Goal: Check status: Check status

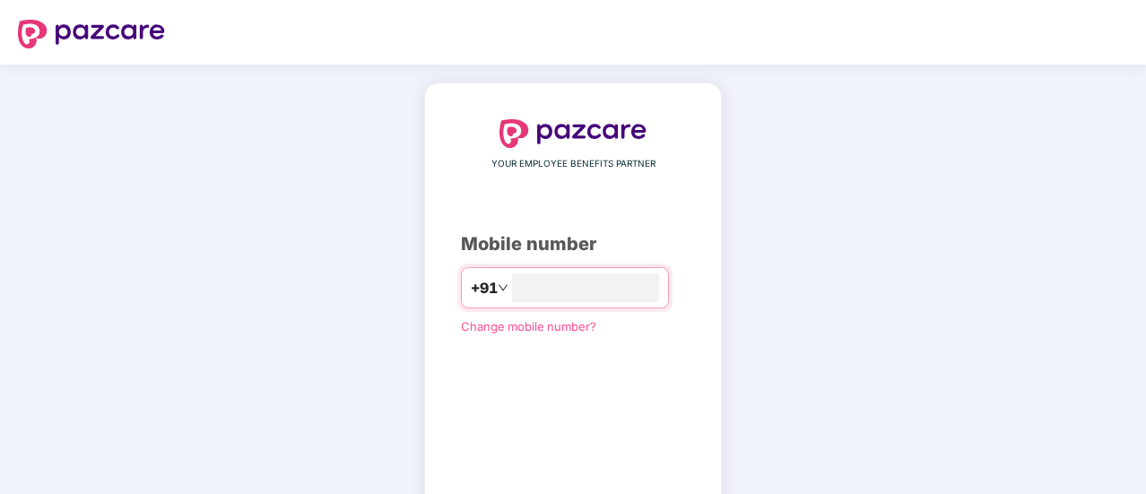
type input "**********"
drag, startPoint x: 1140, startPoint y: 270, endPoint x: 1125, endPoint y: 370, distance: 101.5
click at [1125, 370] on div "**********" at bounding box center [573, 329] width 1146 height 529
click at [610, 220] on div "**********" at bounding box center [573, 329] width 224 height 420
click at [941, 311] on div "**********" at bounding box center [573, 329] width 1146 height 529
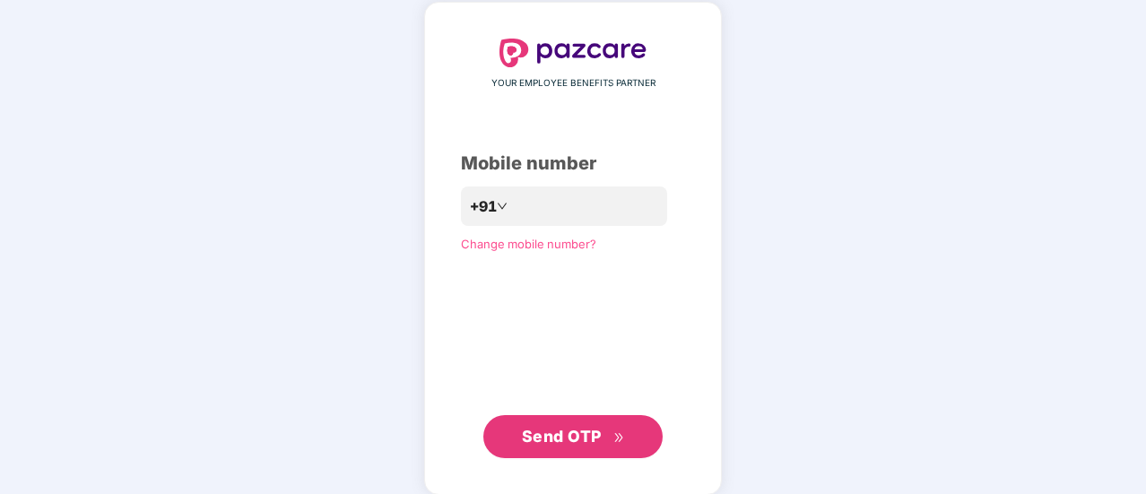
scroll to position [98, 0]
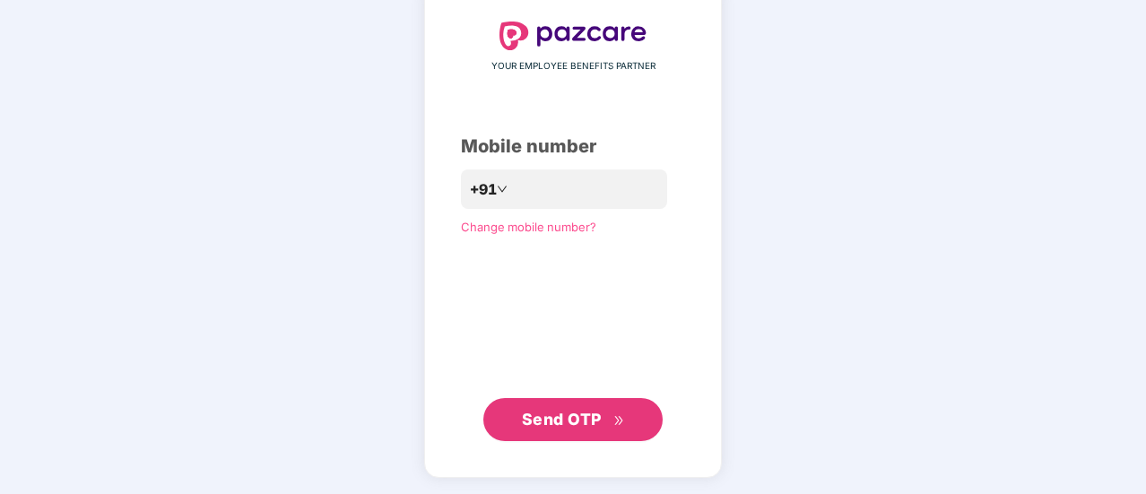
click at [532, 412] on span "Send OTP" at bounding box center [562, 419] width 80 height 19
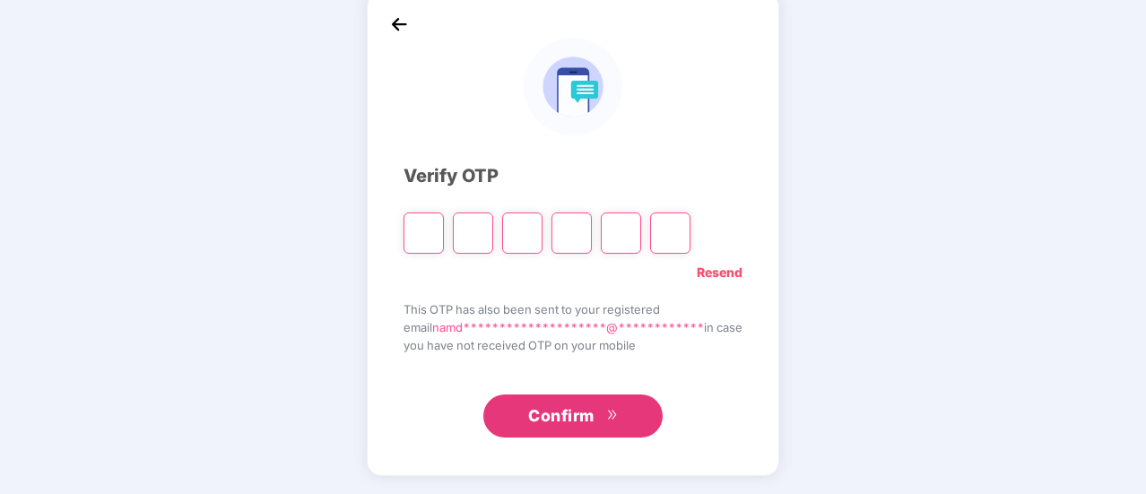
scroll to position [90, 0]
type input "*"
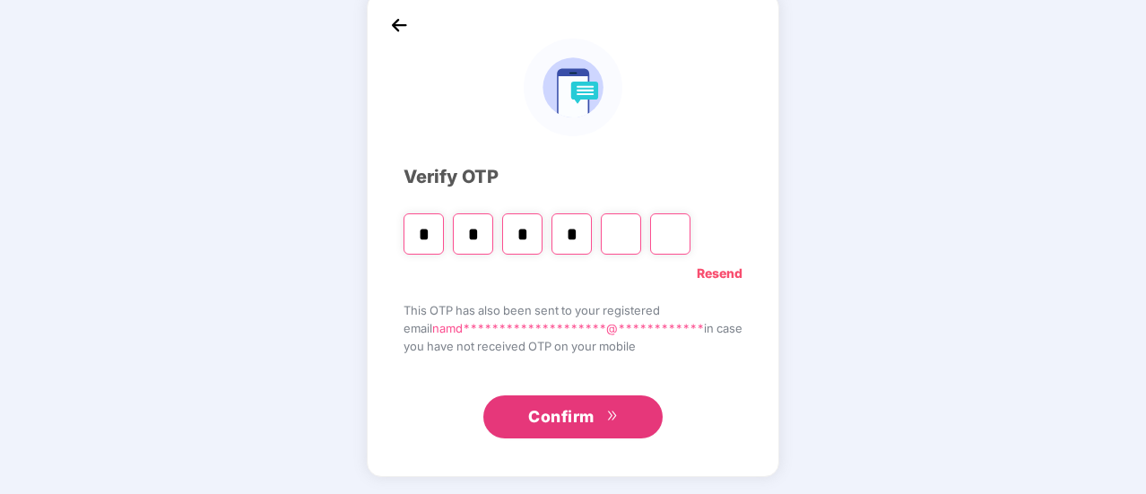
type input "*"
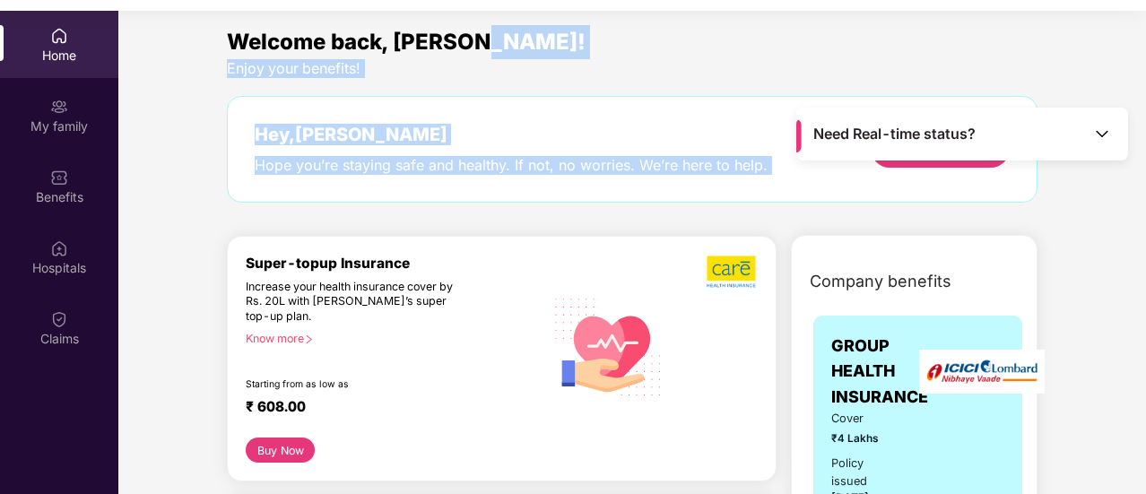
drag, startPoint x: 1142, startPoint y: 55, endPoint x: 1132, endPoint y: 132, distance: 77.7
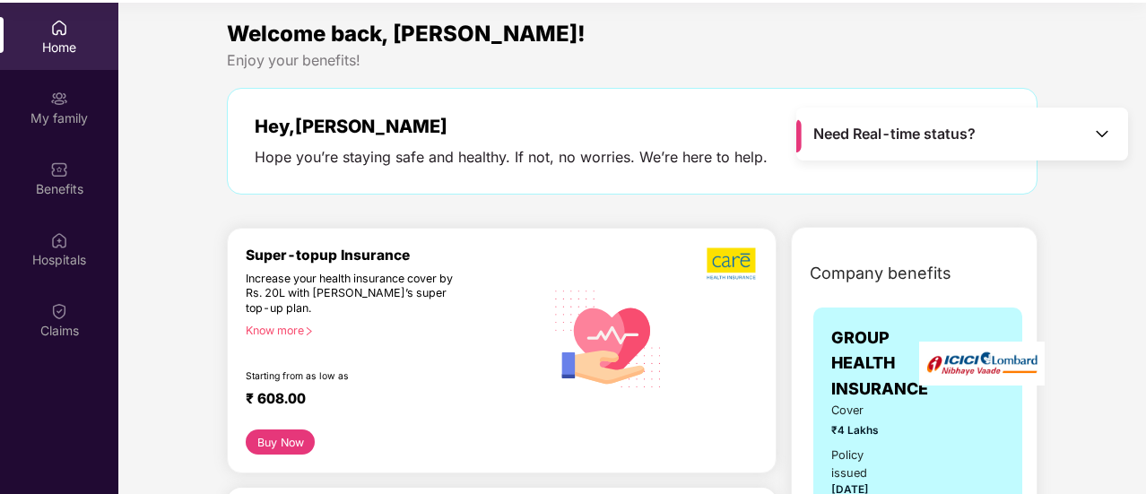
scroll to position [100, 0]
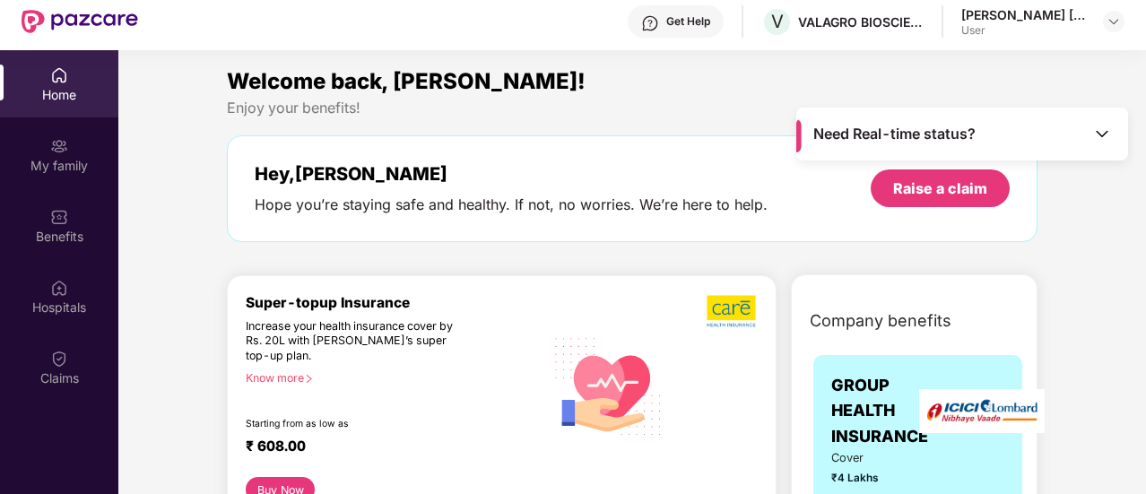
scroll to position [0, 0]
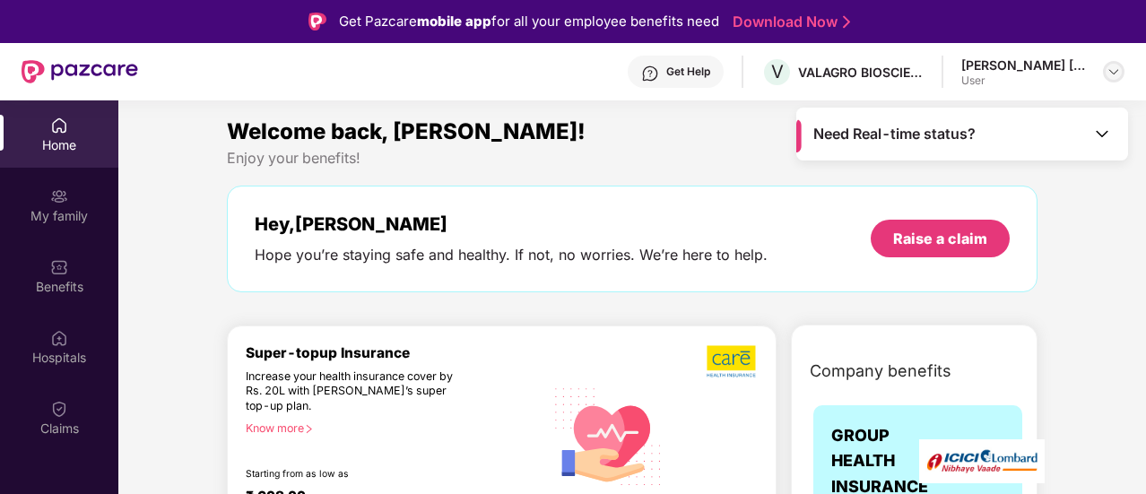
click at [1112, 71] on img at bounding box center [1113, 72] width 14 height 14
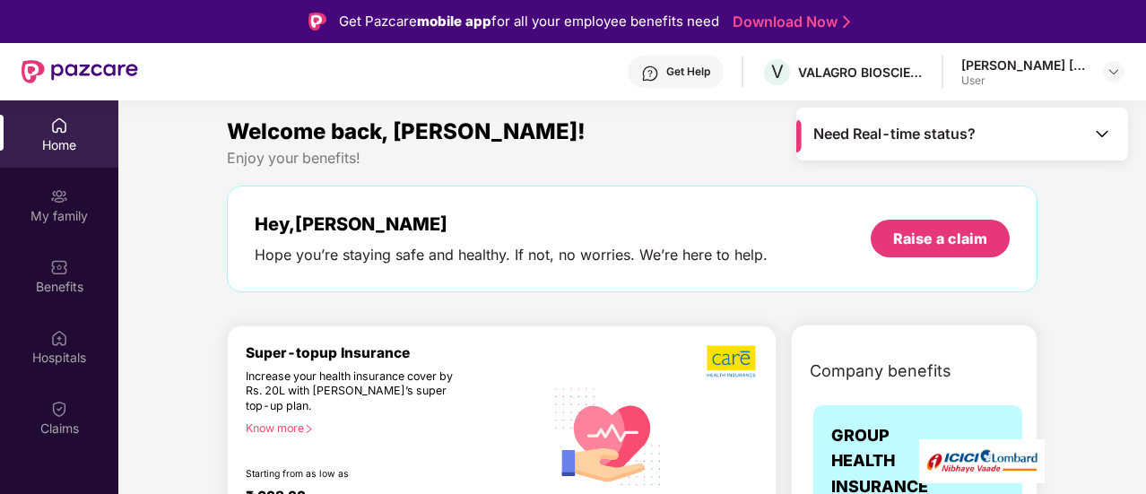
click at [1104, 134] on img at bounding box center [1102, 134] width 18 height 18
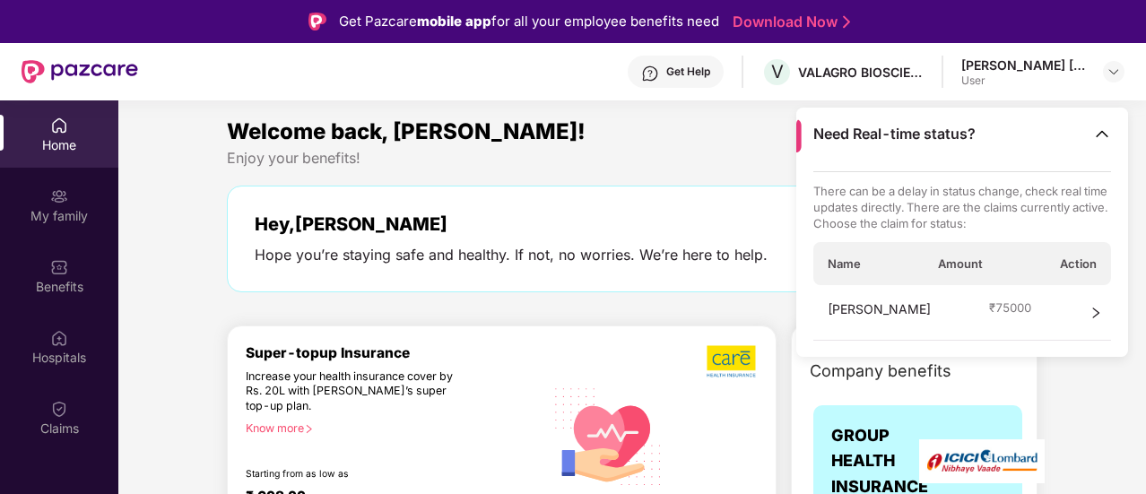
click at [1095, 308] on icon "right" at bounding box center [1095, 313] width 13 height 13
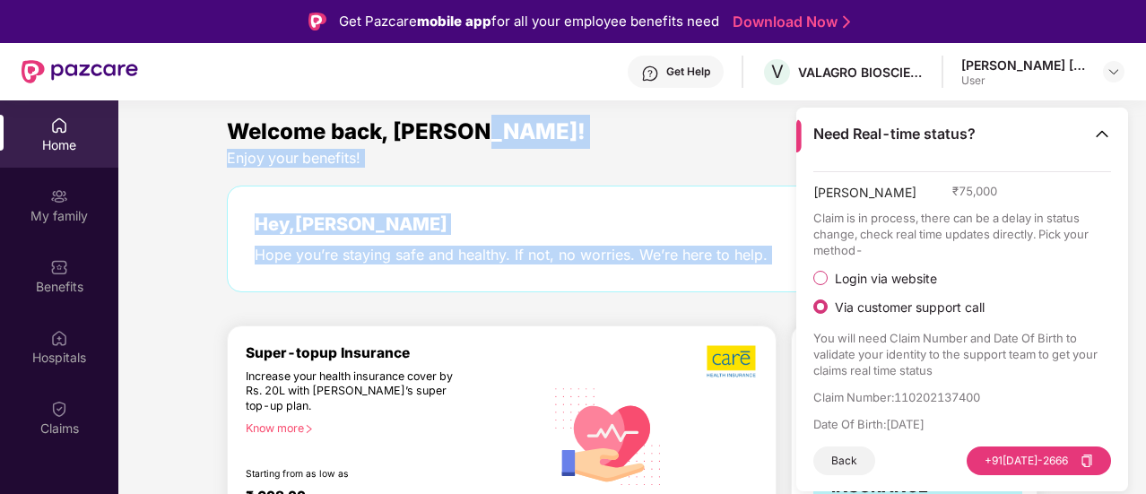
drag, startPoint x: 1142, startPoint y: 134, endPoint x: 1140, endPoint y: 236, distance: 102.2
click at [1103, 139] on img at bounding box center [1102, 134] width 18 height 18
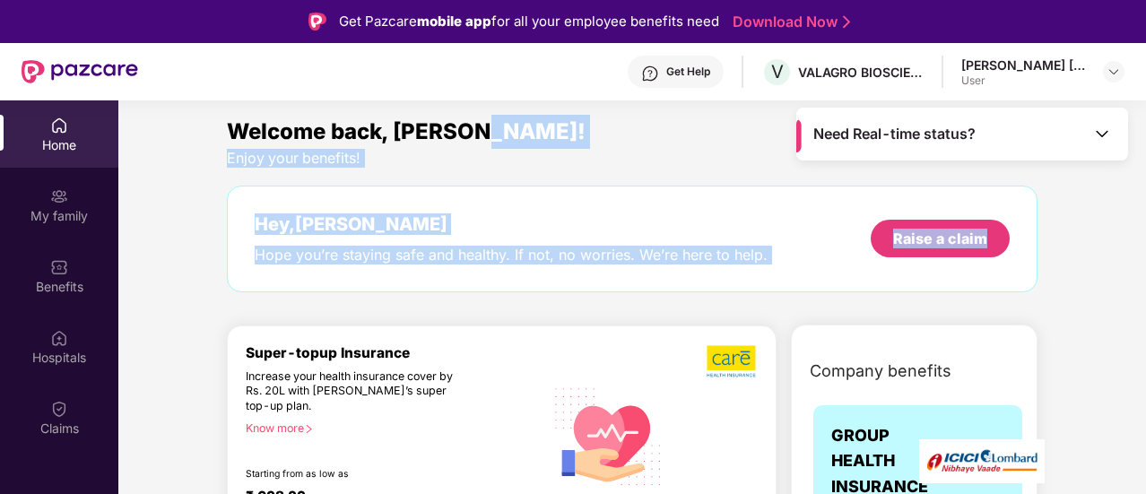
click at [562, 136] on div "Welcome back, [PERSON_NAME]!" at bounding box center [632, 132] width 810 height 34
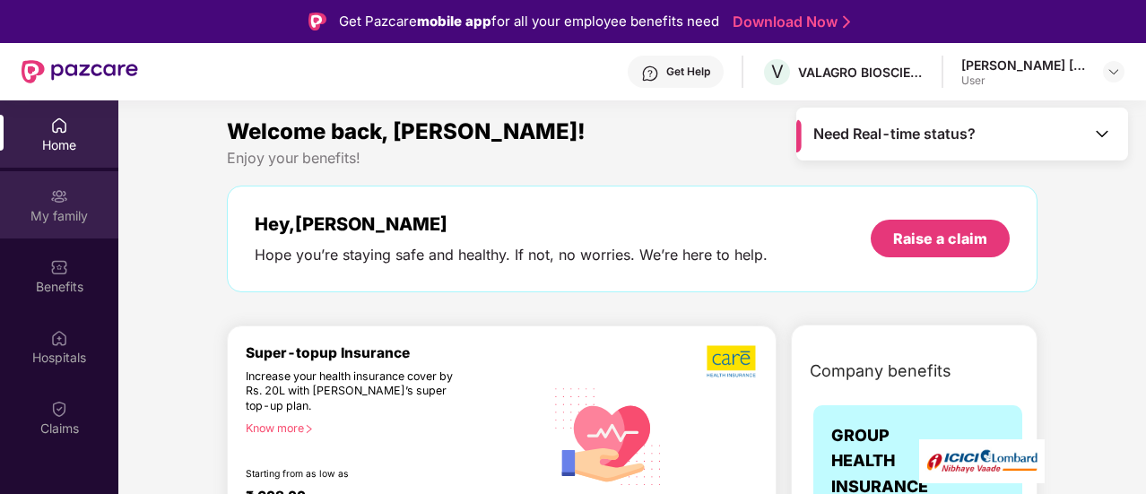
click at [61, 201] on img at bounding box center [59, 196] width 18 height 18
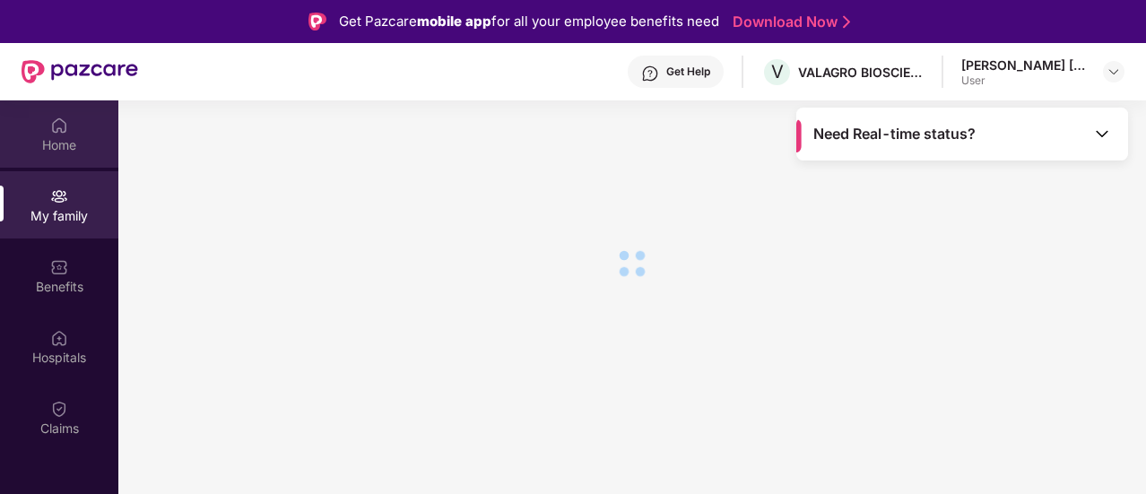
click at [59, 136] on div "Home" at bounding box center [59, 145] width 118 height 18
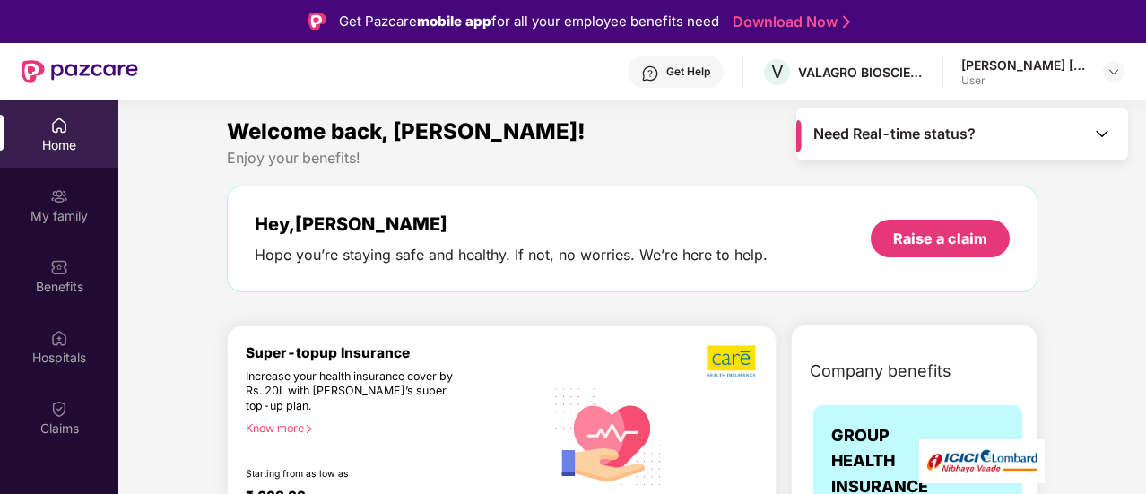
click at [1100, 139] on img at bounding box center [1102, 134] width 18 height 18
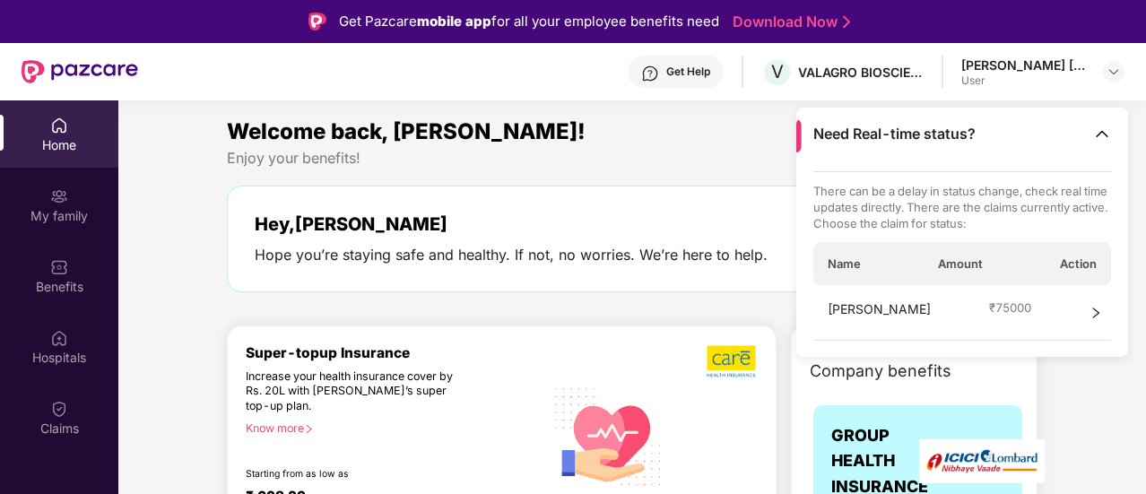
click at [1103, 134] on img at bounding box center [1102, 134] width 18 height 18
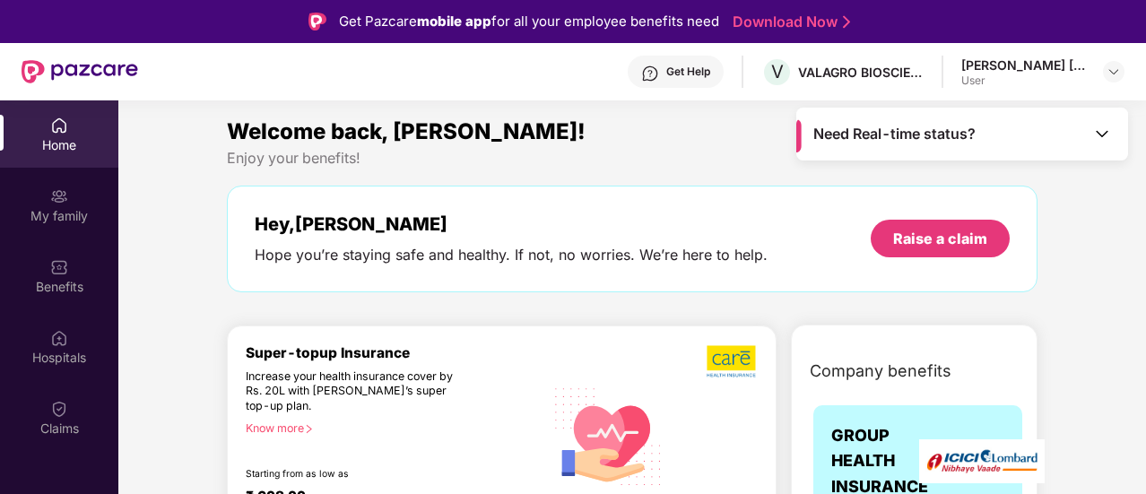
click at [54, 141] on div "Home" at bounding box center [59, 145] width 118 height 18
click at [359, 135] on span "Welcome back, [PERSON_NAME]!" at bounding box center [406, 131] width 359 height 26
click at [312, 152] on div "Enjoy your benefits!" at bounding box center [632, 158] width 810 height 19
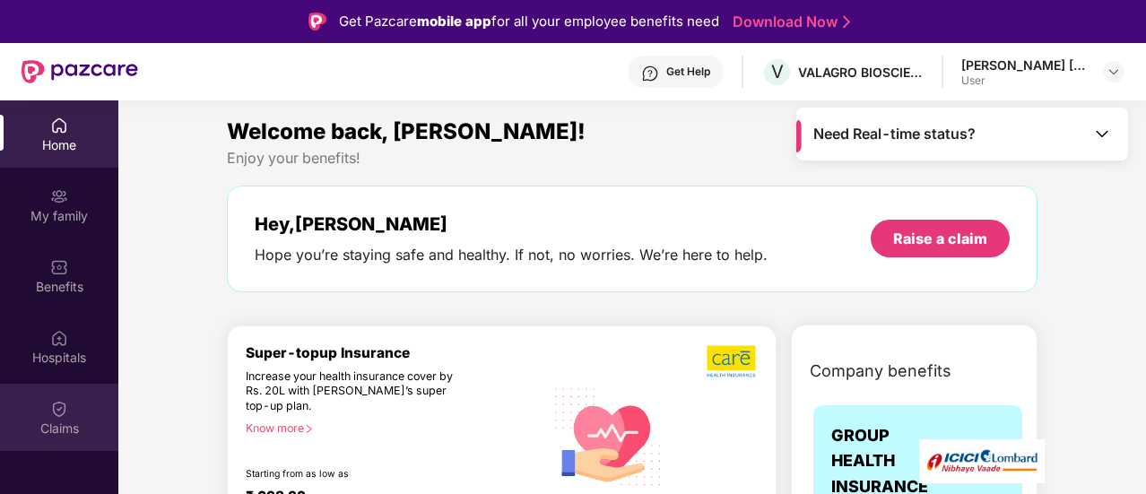
click at [58, 413] on img at bounding box center [59, 409] width 18 height 18
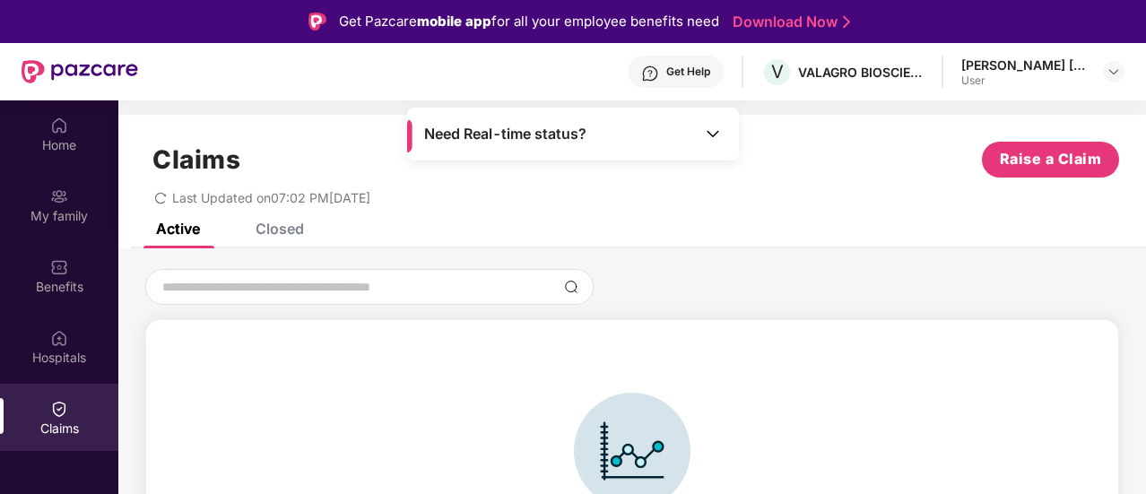
click at [1079, 391] on div "Open claims data not found . Contact Pazcare support team for more help at supp…" at bounding box center [632, 495] width 954 height 315
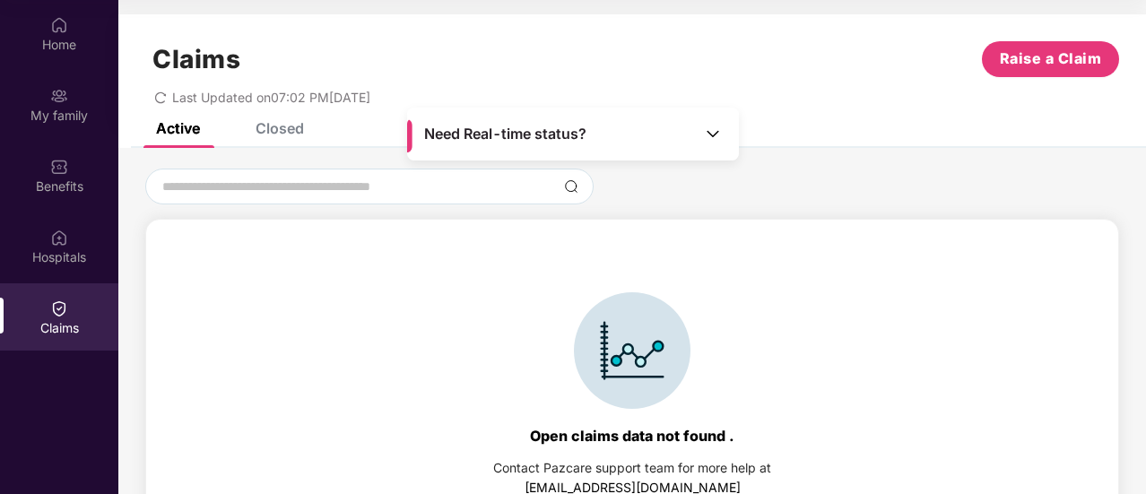
click at [275, 130] on div "Closed" at bounding box center [279, 128] width 48 height 18
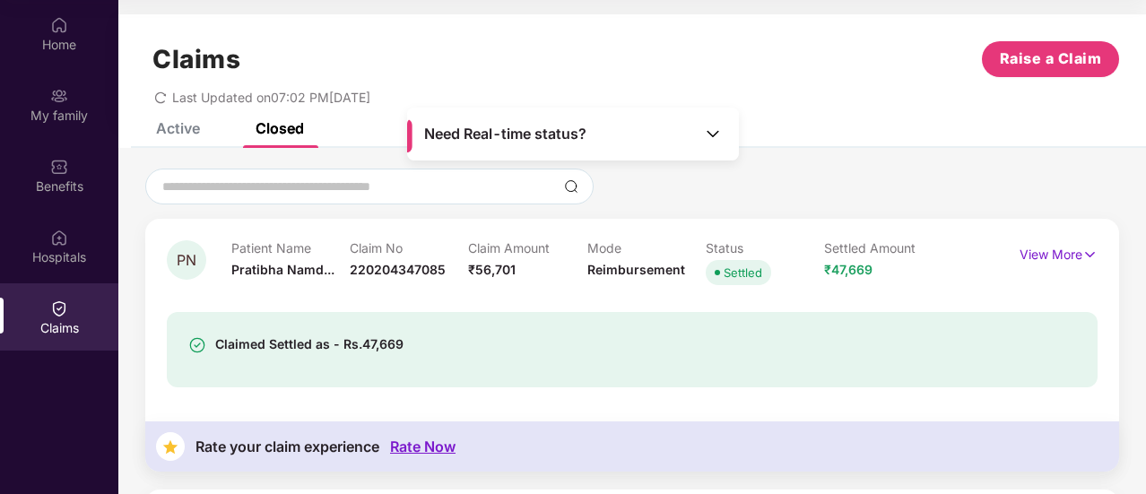
click at [420, 443] on div "Rate Now" at bounding box center [422, 446] width 65 height 17
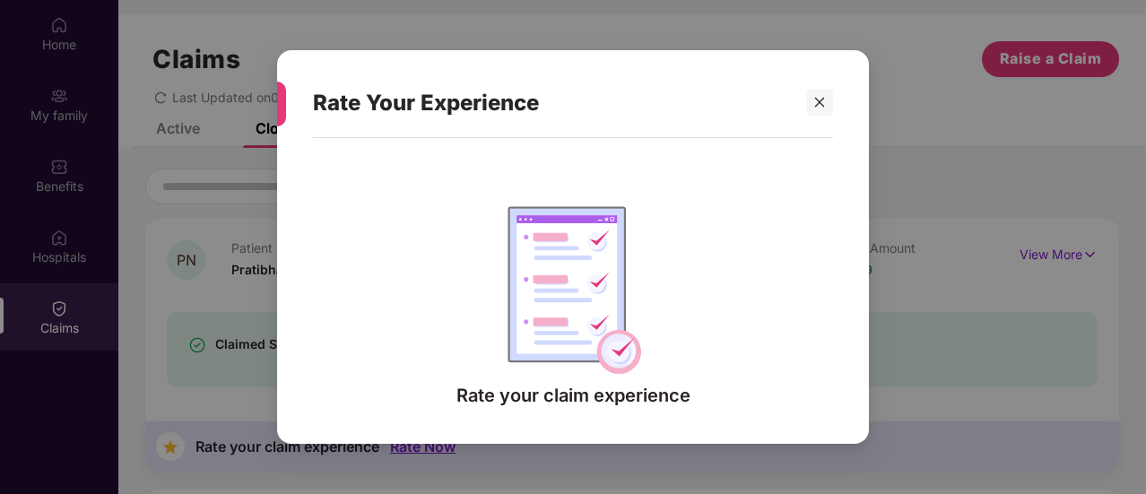
click at [626, 360] on img at bounding box center [573, 288] width 136 height 171
click at [400, 116] on div "Rate Your Experience" at bounding box center [551, 103] width 477 height 70
click at [606, 401] on div "Rate your claim experience" at bounding box center [573, 396] width 234 height 22
click at [563, 250] on img at bounding box center [573, 288] width 136 height 171
click at [813, 107] on icon "close" at bounding box center [819, 102] width 13 height 13
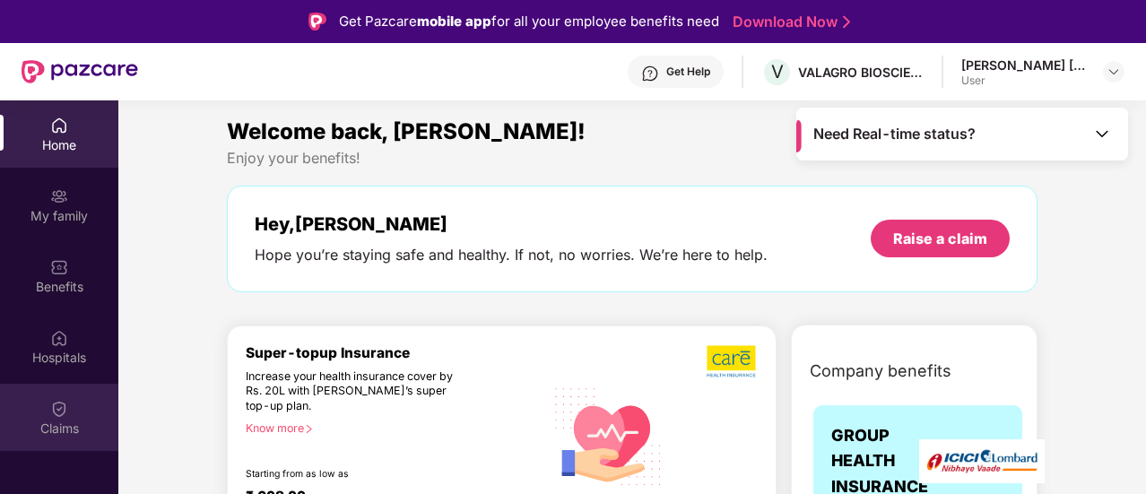
click at [60, 415] on img at bounding box center [59, 409] width 18 height 18
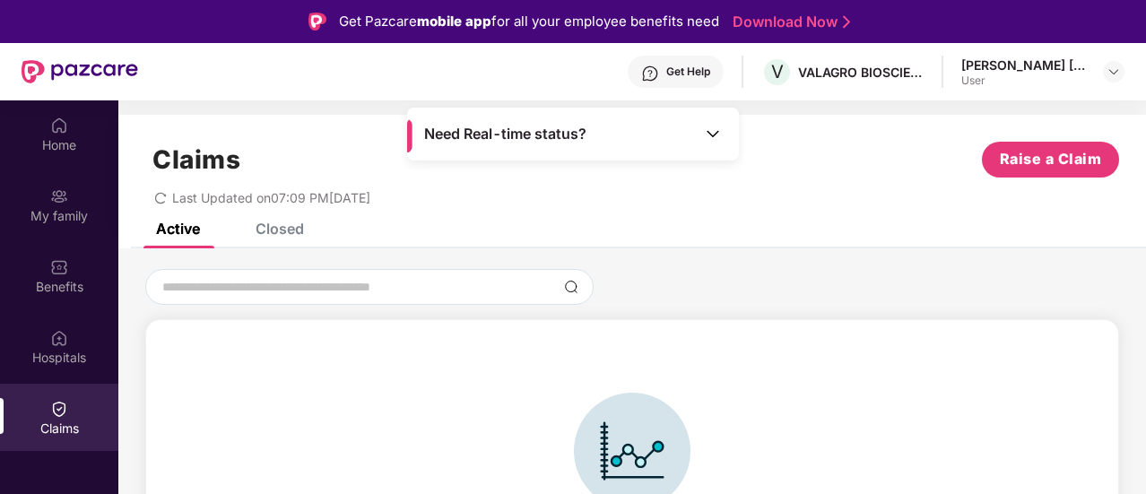
click at [281, 227] on div "Closed" at bounding box center [279, 229] width 48 height 18
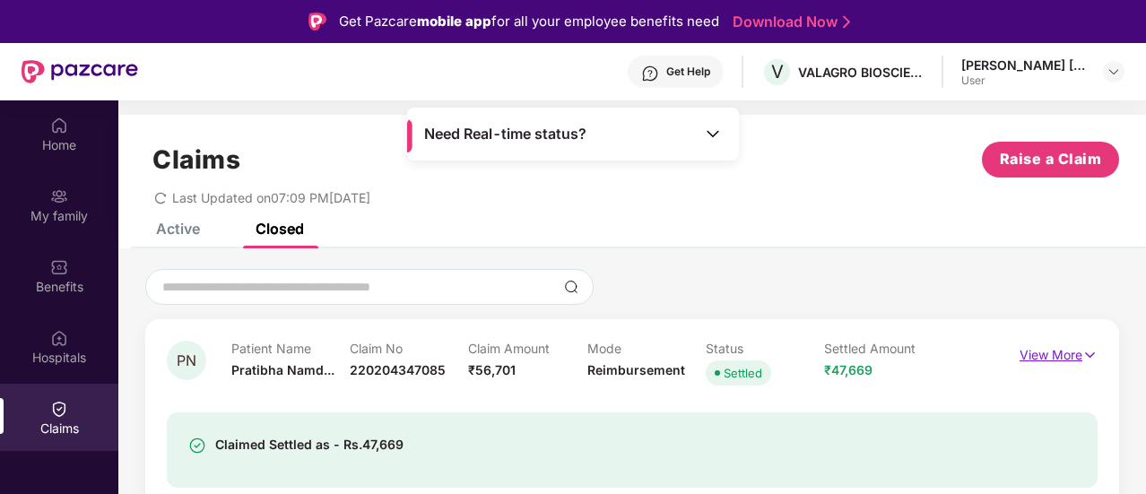
click at [1070, 358] on p "View More" at bounding box center [1058, 353] width 78 height 24
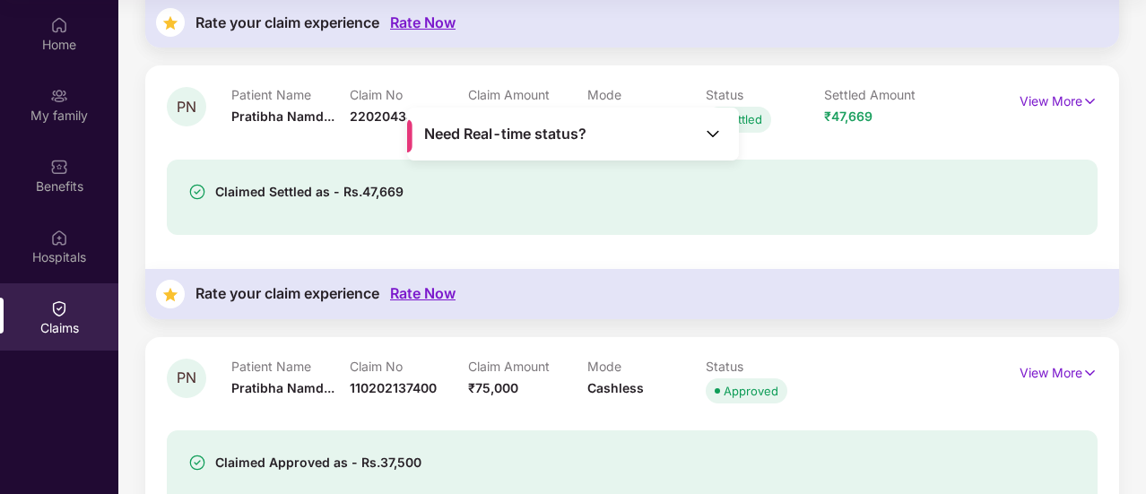
scroll to position [753, 0]
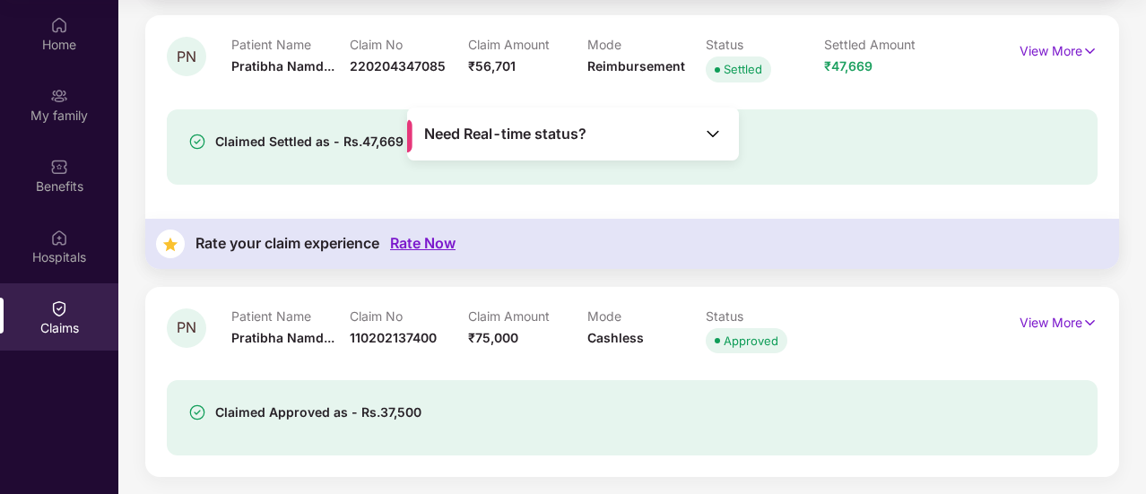
click at [423, 247] on div "Rate Now" at bounding box center [422, 243] width 65 height 17
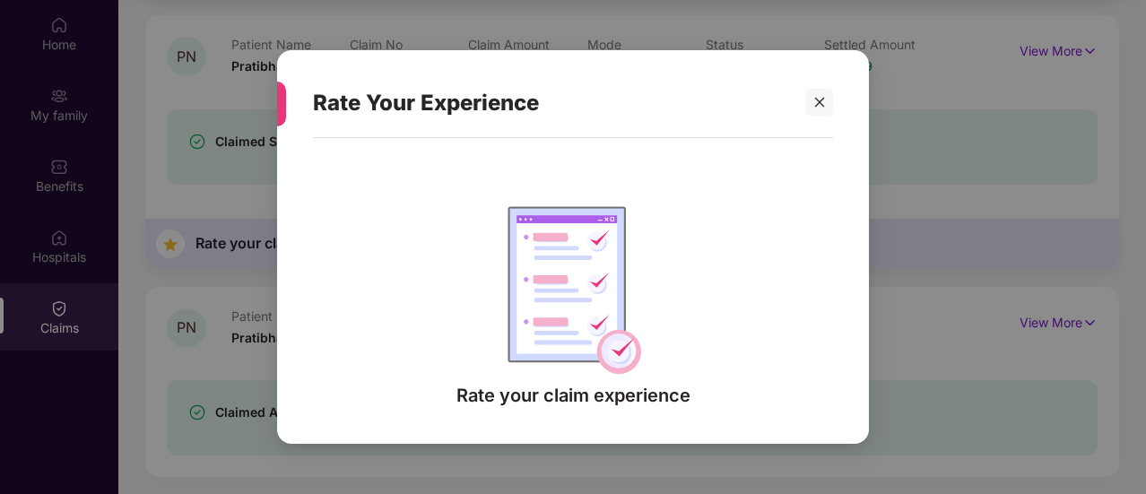
click at [579, 282] on img at bounding box center [573, 288] width 136 height 171
click at [572, 402] on div "Rate your claim experience" at bounding box center [573, 396] width 234 height 22
click at [283, 101] on div at bounding box center [277, 104] width 18 height 45
click at [390, 108] on div "Rate Your Experience" at bounding box center [551, 103] width 477 height 70
click at [822, 102] on icon "close" at bounding box center [819, 102] width 13 height 13
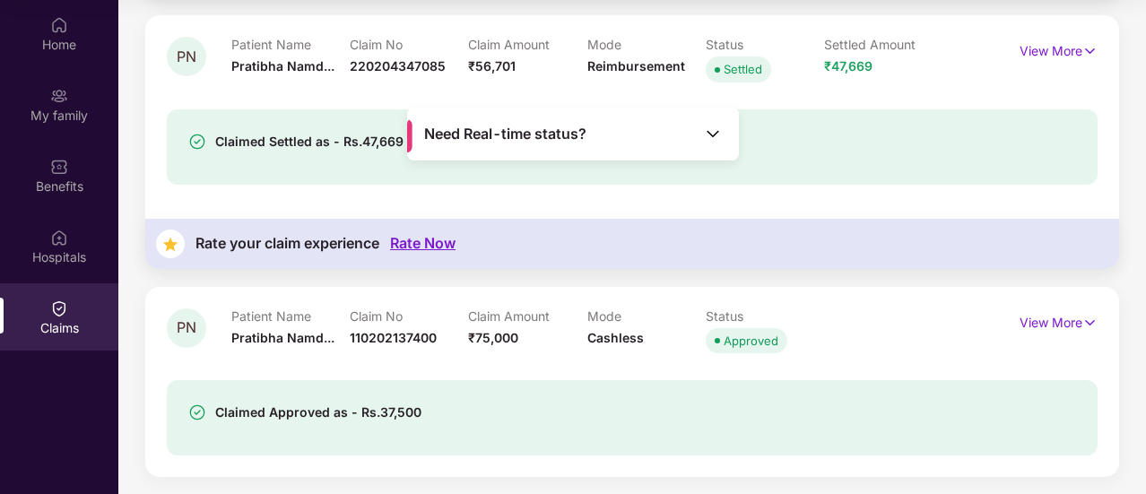
click at [1045, 362] on div "Claimed Approved as - Rs.37,500" at bounding box center [632, 407] width 930 height 98
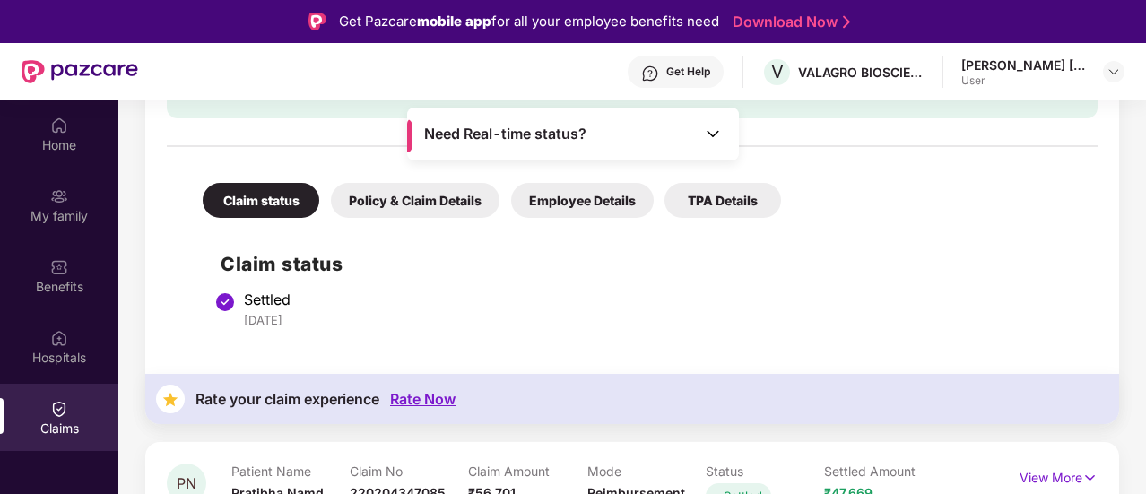
scroll to position [430, 0]
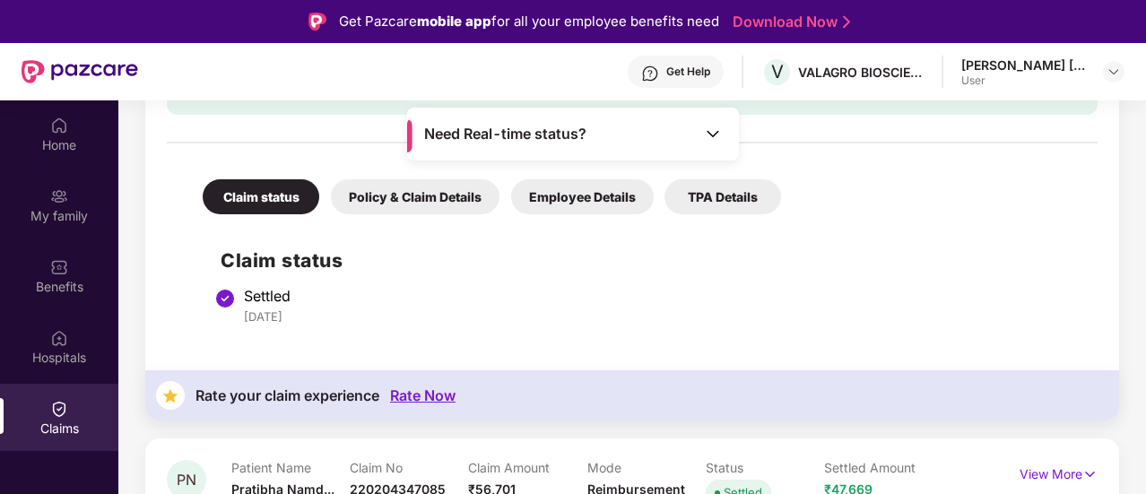
click at [419, 392] on div "Rate Now" at bounding box center [422, 395] width 65 height 17
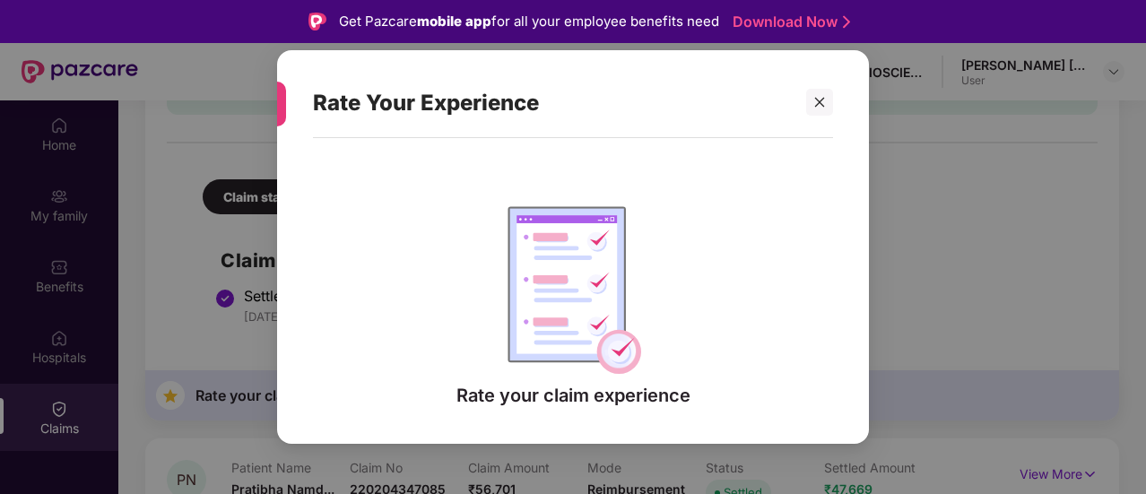
click at [561, 400] on div "Rate your claim experience" at bounding box center [573, 396] width 234 height 22
click at [821, 107] on icon "close" at bounding box center [819, 102] width 13 height 13
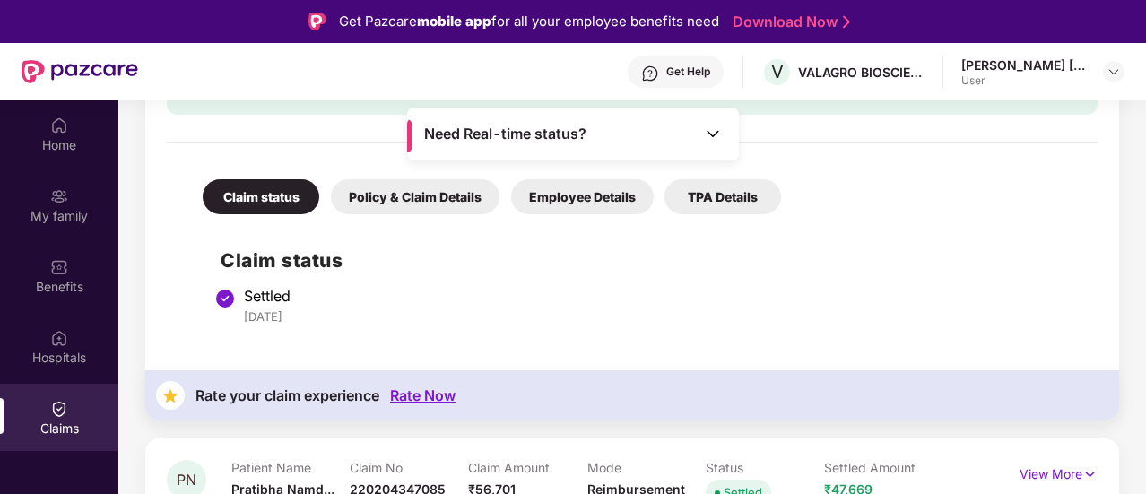
click at [1133, 107] on div "PN Patient Name [PERSON_NAME]... Claim No 220204347085 Claim Amount ₹56,701 Mod…" at bounding box center [631, 369] width 1027 height 1061
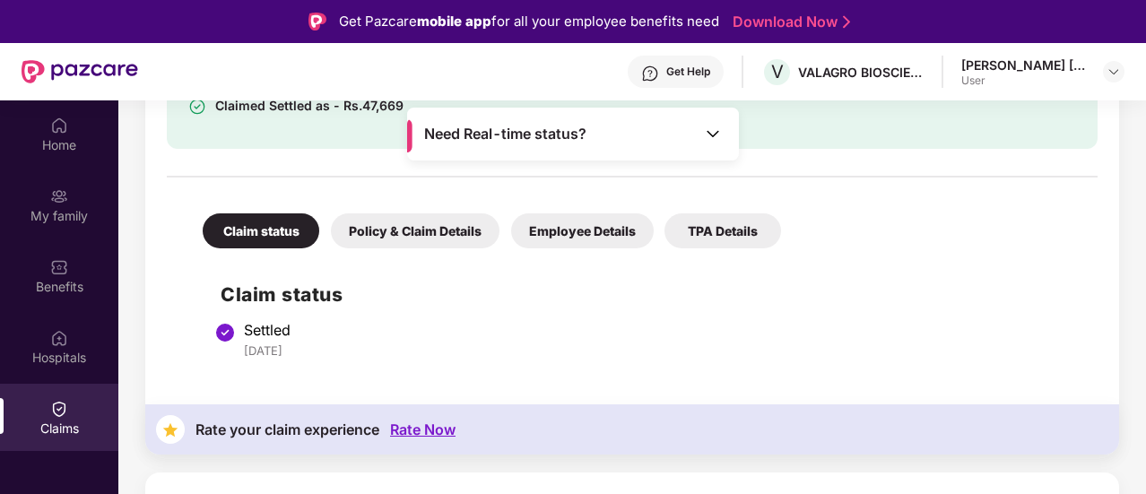
click at [1133, 107] on div "PN Patient Name [PERSON_NAME]... Claim No 220204347085 Claim Amount ₹56,701 Mod…" at bounding box center [631, 403] width 1027 height 1061
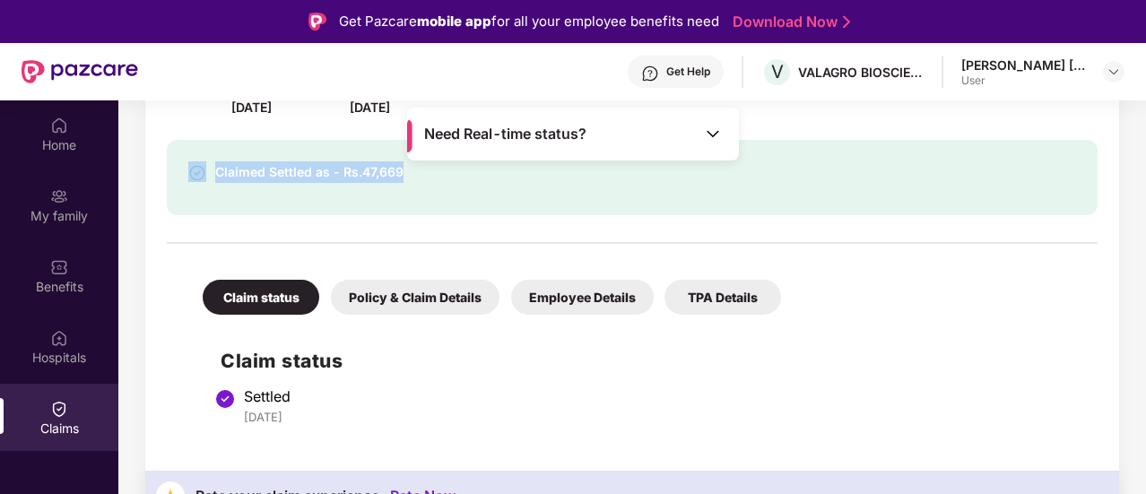
click at [1133, 107] on div "PN Patient Name [PERSON_NAME]... Claim No 220204347085 Claim Amount ₹56,701 Mod…" at bounding box center [631, 469] width 1027 height 1061
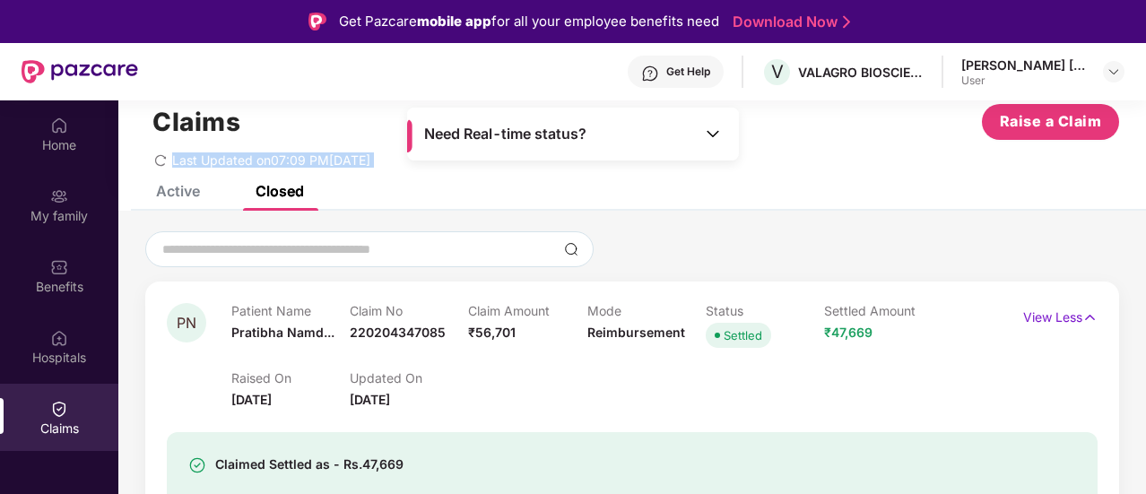
click at [1133, 107] on div "Claims Raise a Claim Last Updated on 07:09 PM[DATE]" at bounding box center [631, 131] width 1027 height 108
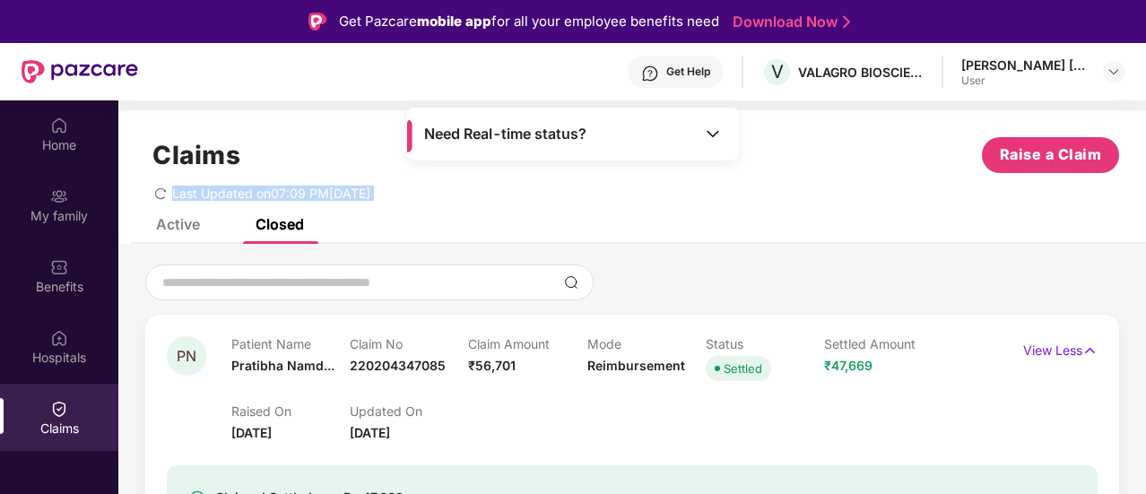
scroll to position [0, 0]
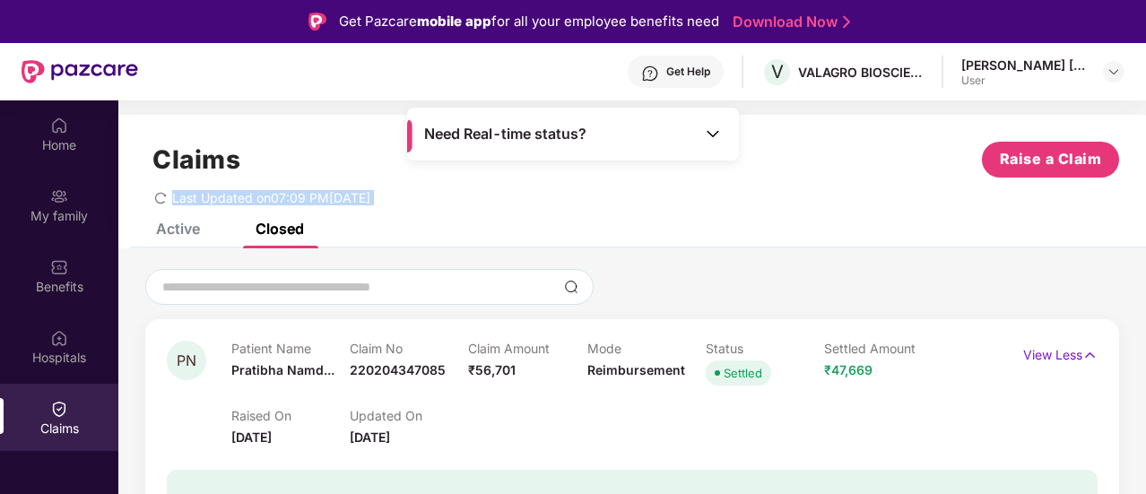
click at [1133, 107] on section "Claims Raise a Claim Last Updated on 07:09 PM[DATE] Active Closed Open claims d…" at bounding box center [631, 347] width 1027 height 494
click at [1022, 221] on div "Claims Raise a Claim Last Updated on 07:09 PM[DATE]" at bounding box center [631, 169] width 1027 height 108
